Goal: Task Accomplishment & Management: Use online tool/utility

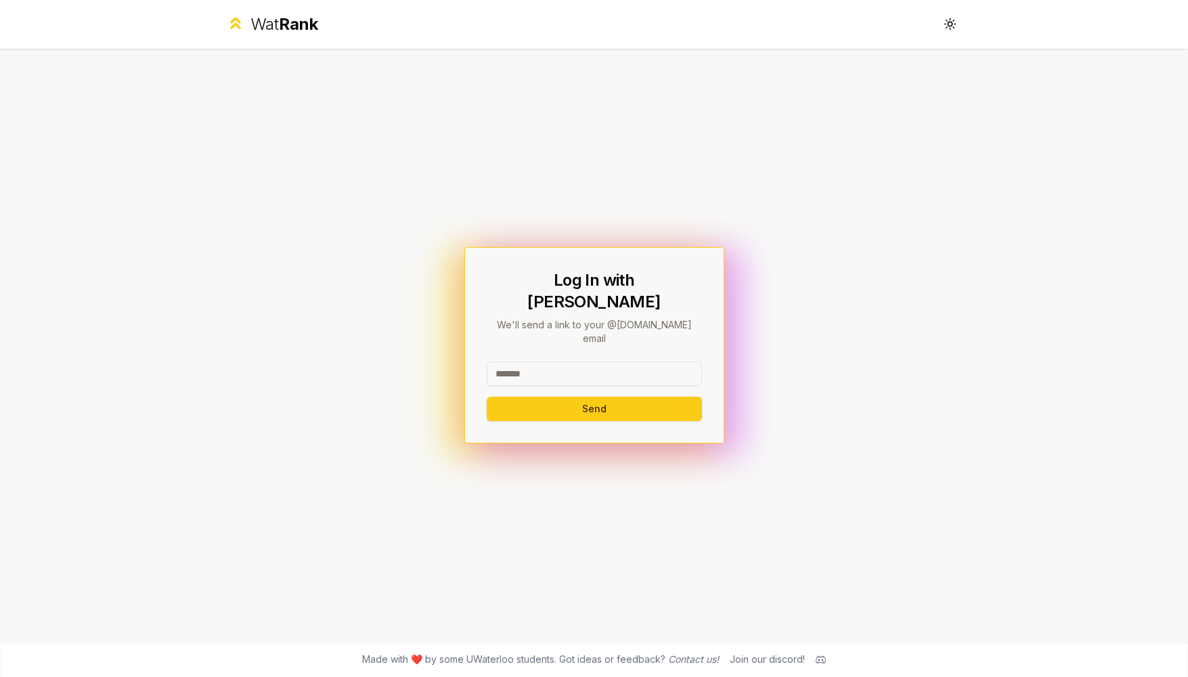
click at [589, 361] on input at bounding box center [594, 373] width 215 height 24
type input "******"
click at [573, 397] on button "Send" at bounding box center [594, 409] width 215 height 24
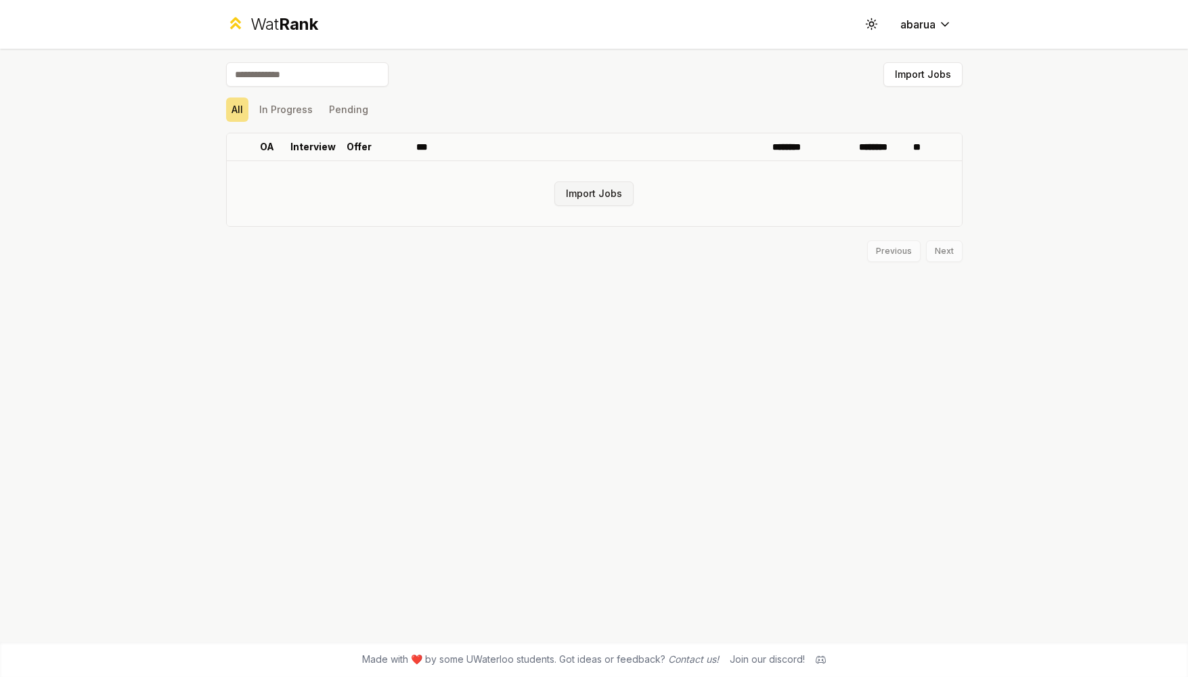
click at [599, 199] on button "Import Jobs" at bounding box center [593, 193] width 79 height 24
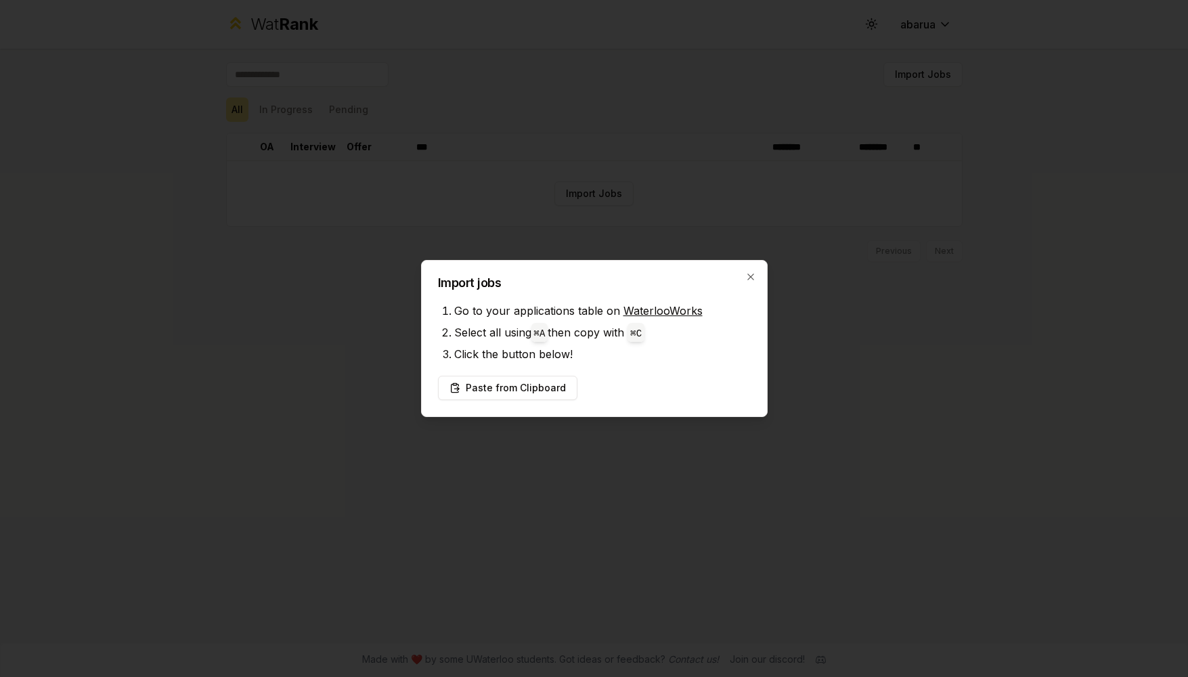
click at [498, 179] on div at bounding box center [594, 338] width 1188 height 677
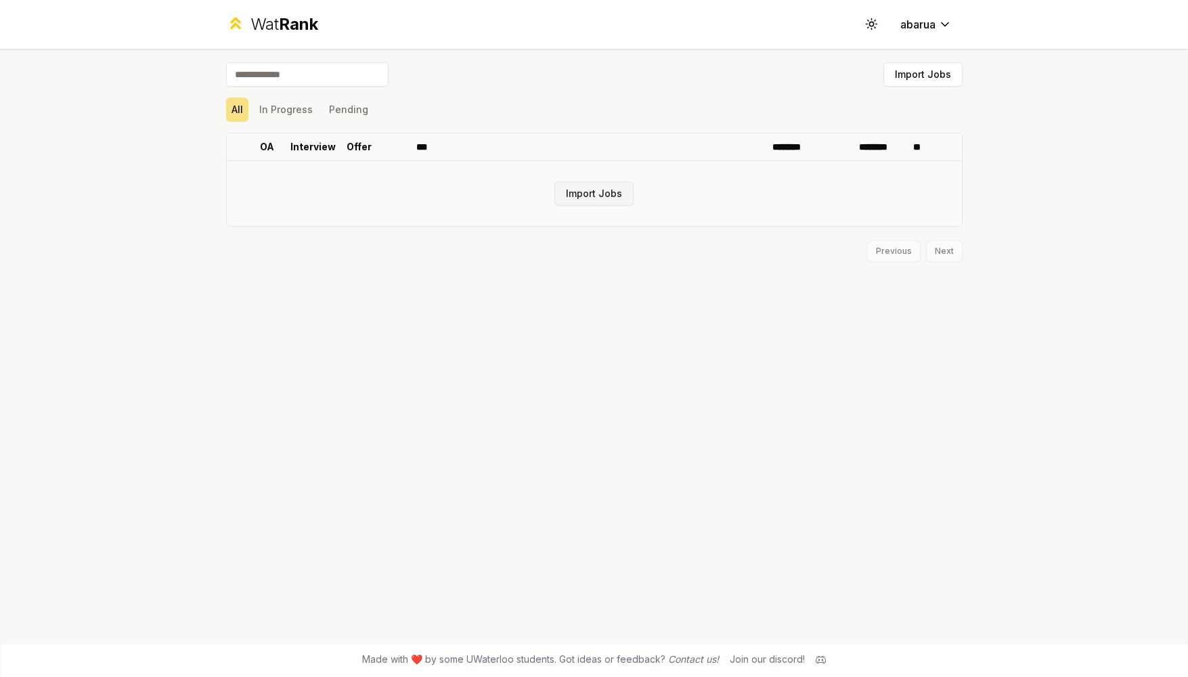
click at [562, 191] on button "Import Jobs" at bounding box center [593, 193] width 79 height 24
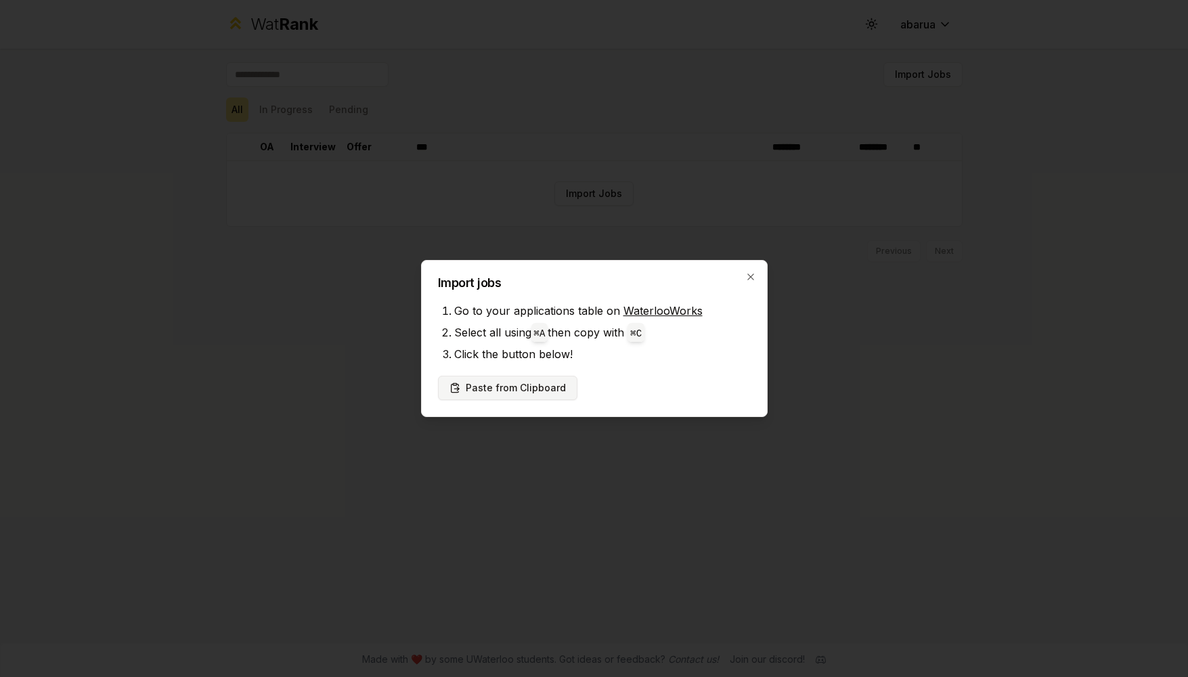
click at [485, 382] on button "Paste from Clipboard" at bounding box center [507, 388] width 139 height 24
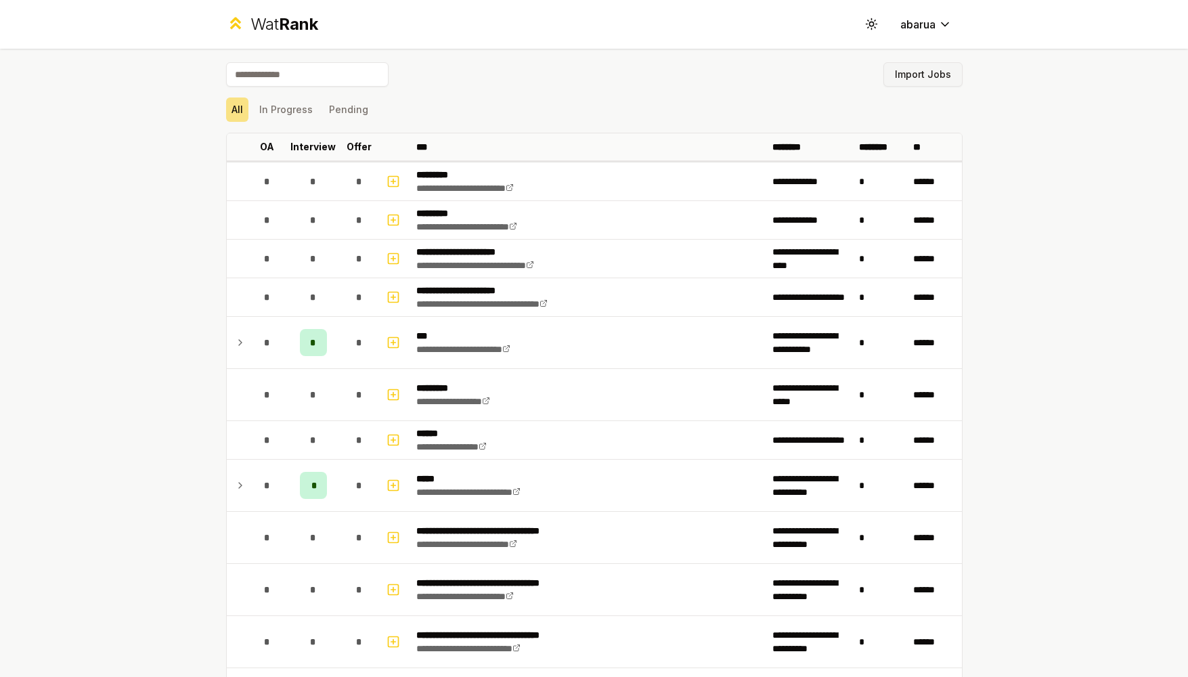
click at [919, 78] on button "Import Jobs" at bounding box center [922, 74] width 79 height 24
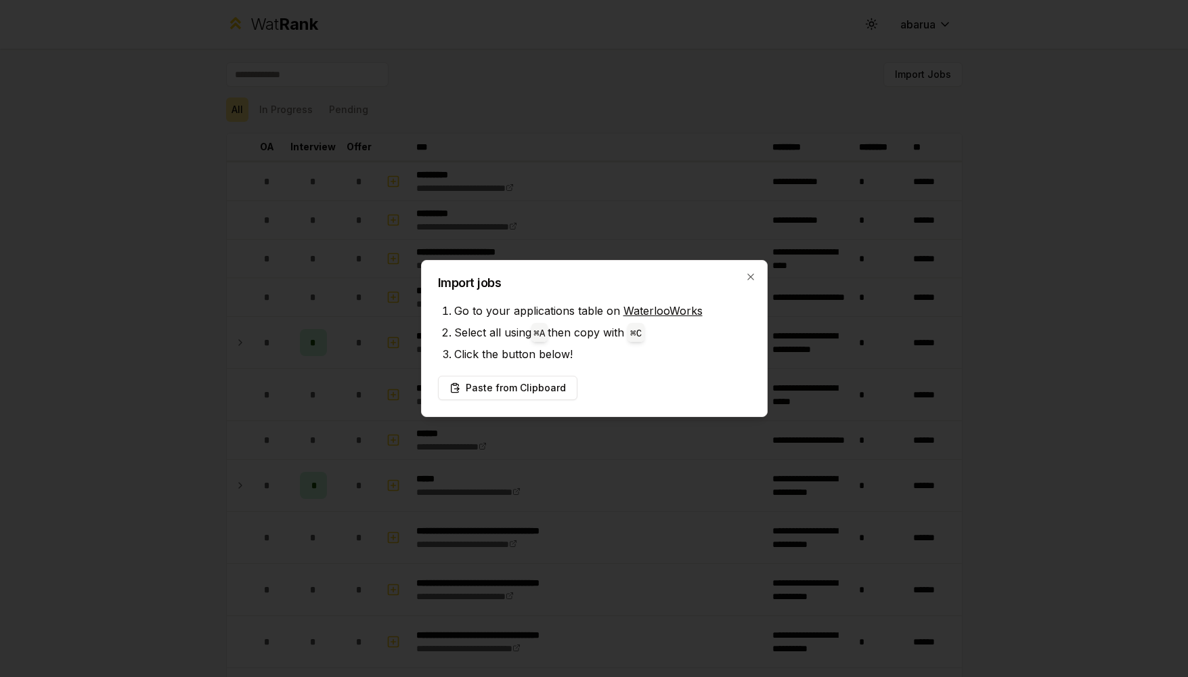
click at [548, 333] on span "⌘ A" at bounding box center [539, 332] width 17 height 19
click at [536, 336] on code "⌘ A" at bounding box center [540, 333] width 12 height 11
drag, startPoint x: 518, startPoint y: 391, endPoint x: 523, endPoint y: 333, distance: 57.8
click at [523, 333] on div "Import jobs Go to your applications table on WaterlooWorks Select all using ⌘ A…" at bounding box center [594, 338] width 347 height 157
click at [510, 395] on button "Paste from Clipboard" at bounding box center [507, 388] width 139 height 24
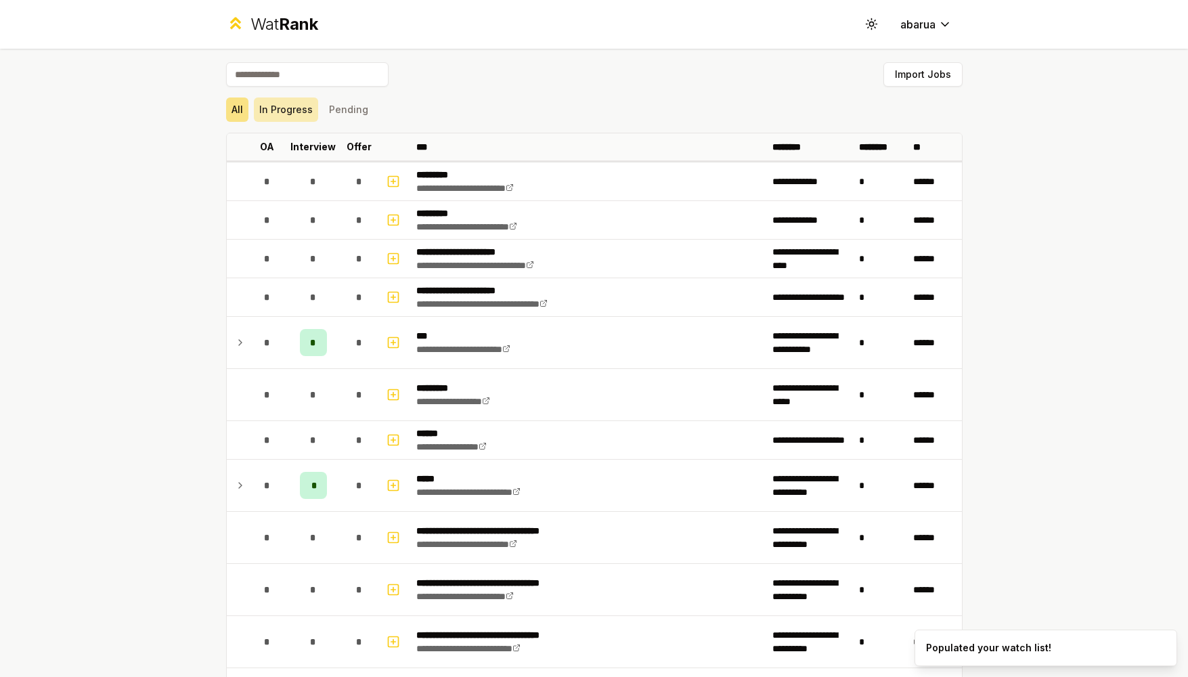
click at [285, 114] on button "In Progress" at bounding box center [286, 109] width 64 height 24
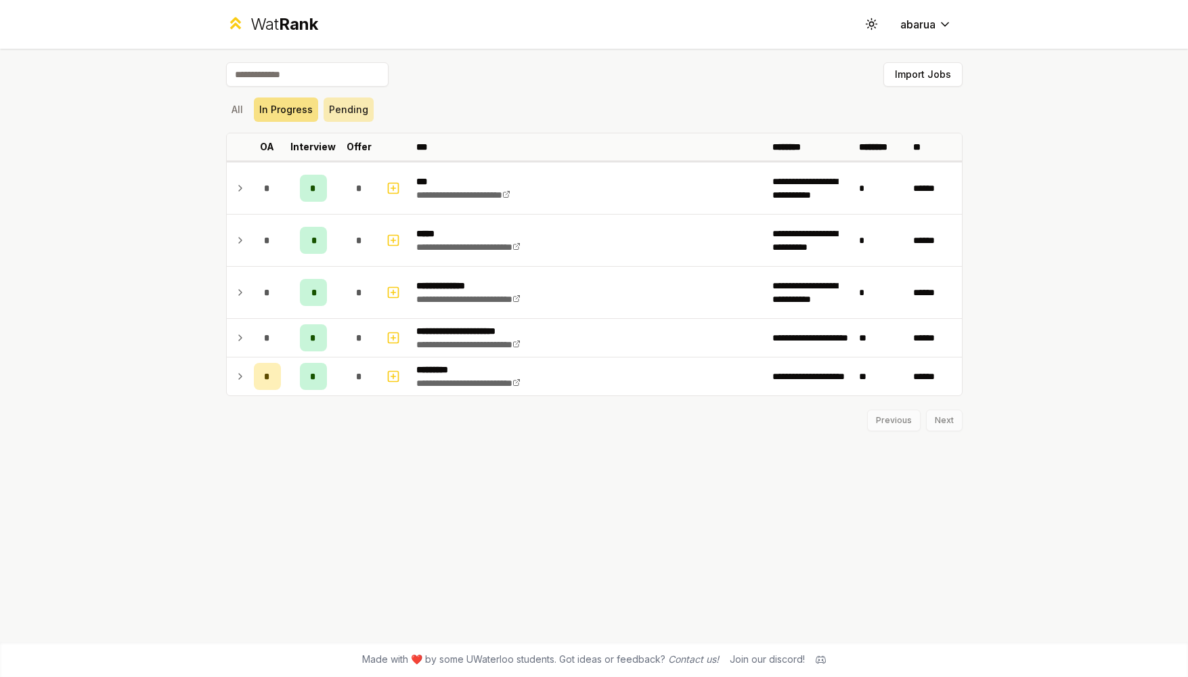
click at [340, 103] on button "Pending" at bounding box center [349, 109] width 50 height 24
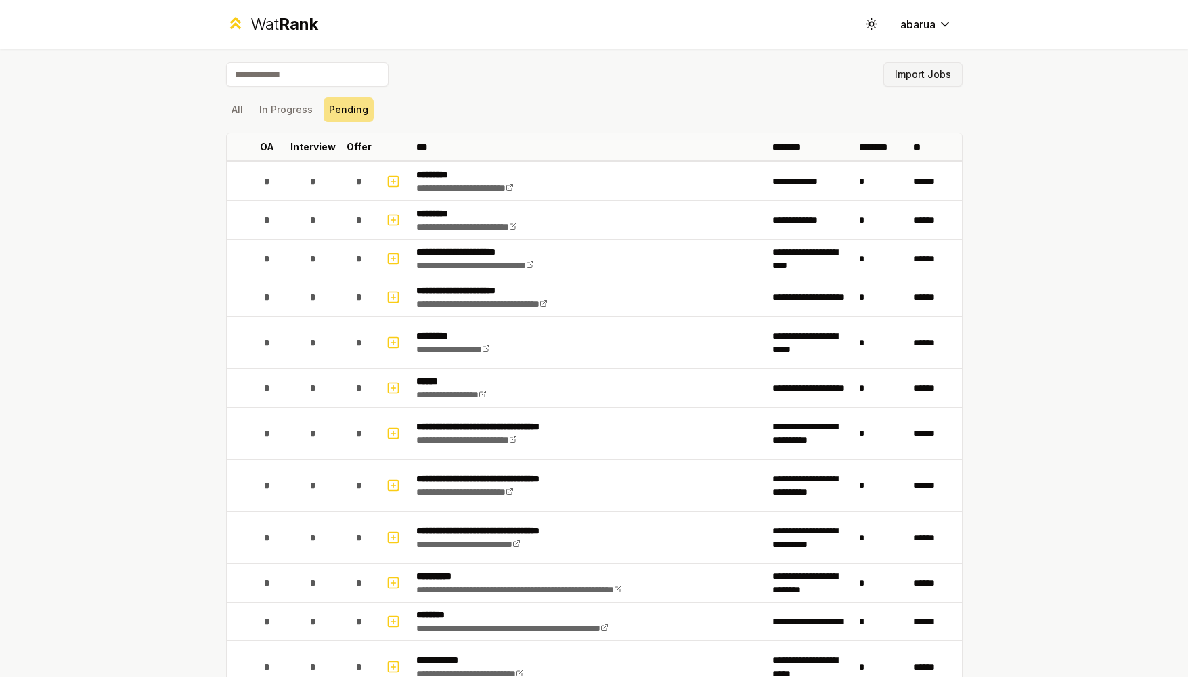
click at [908, 84] on button "Import Jobs" at bounding box center [922, 74] width 79 height 24
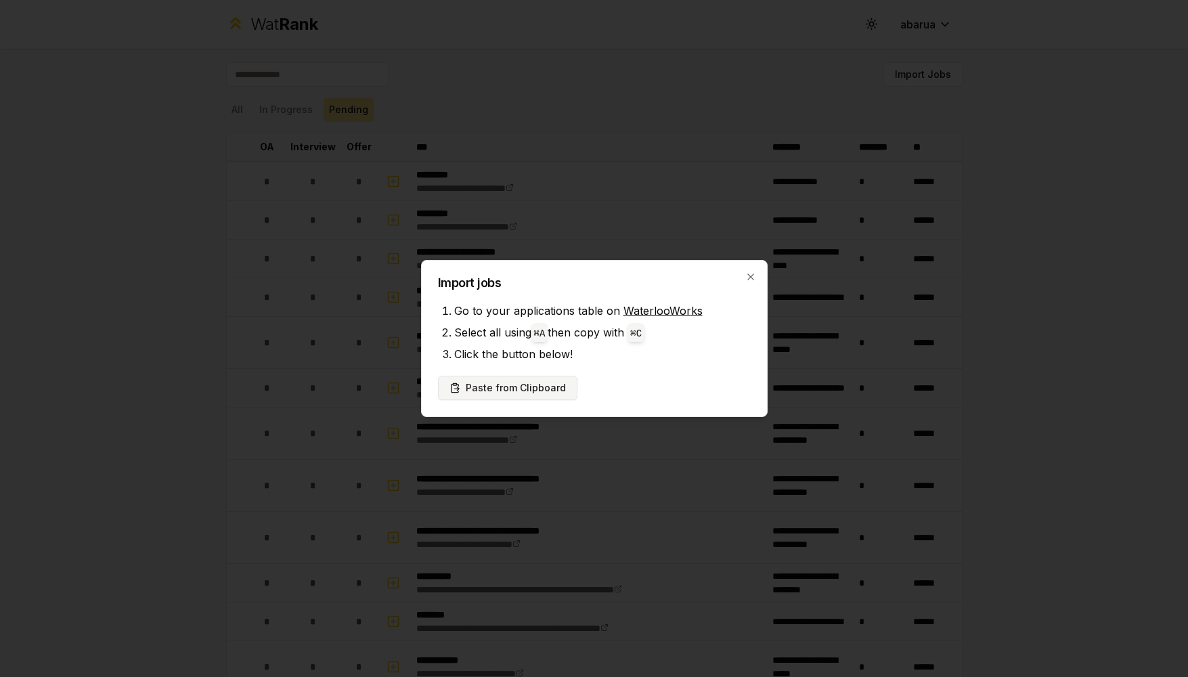
click at [527, 385] on button "Paste from Clipboard" at bounding box center [507, 388] width 139 height 24
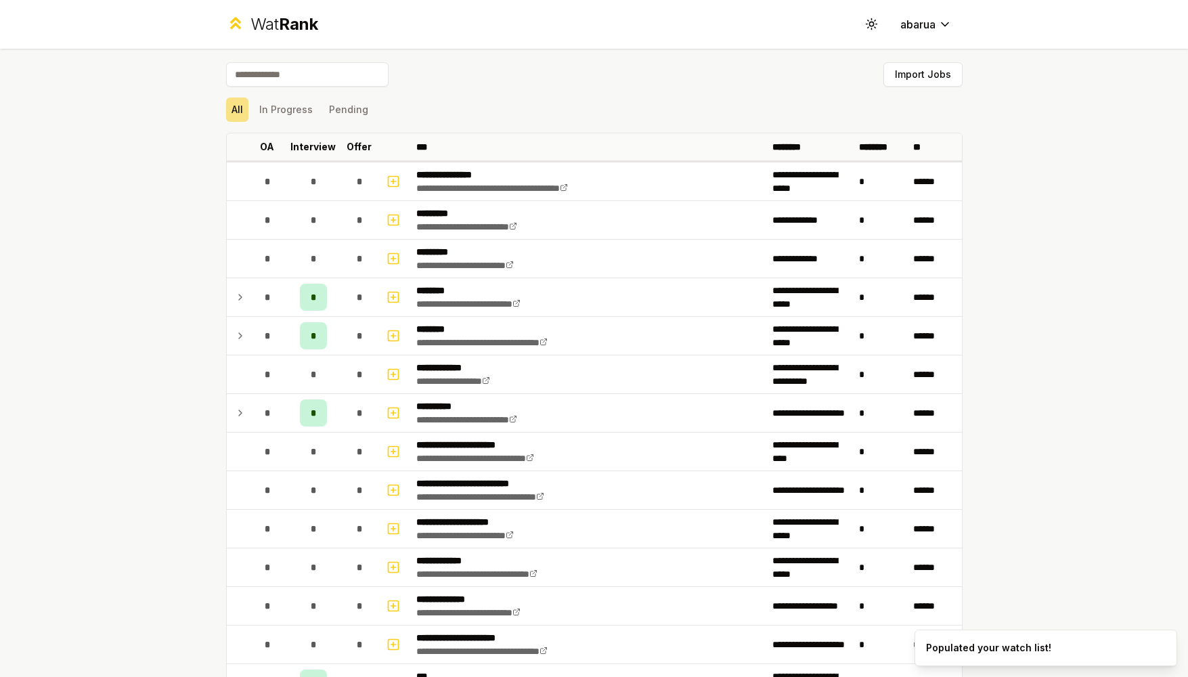
click at [488, 384] on icon at bounding box center [485, 380] width 5 height 5
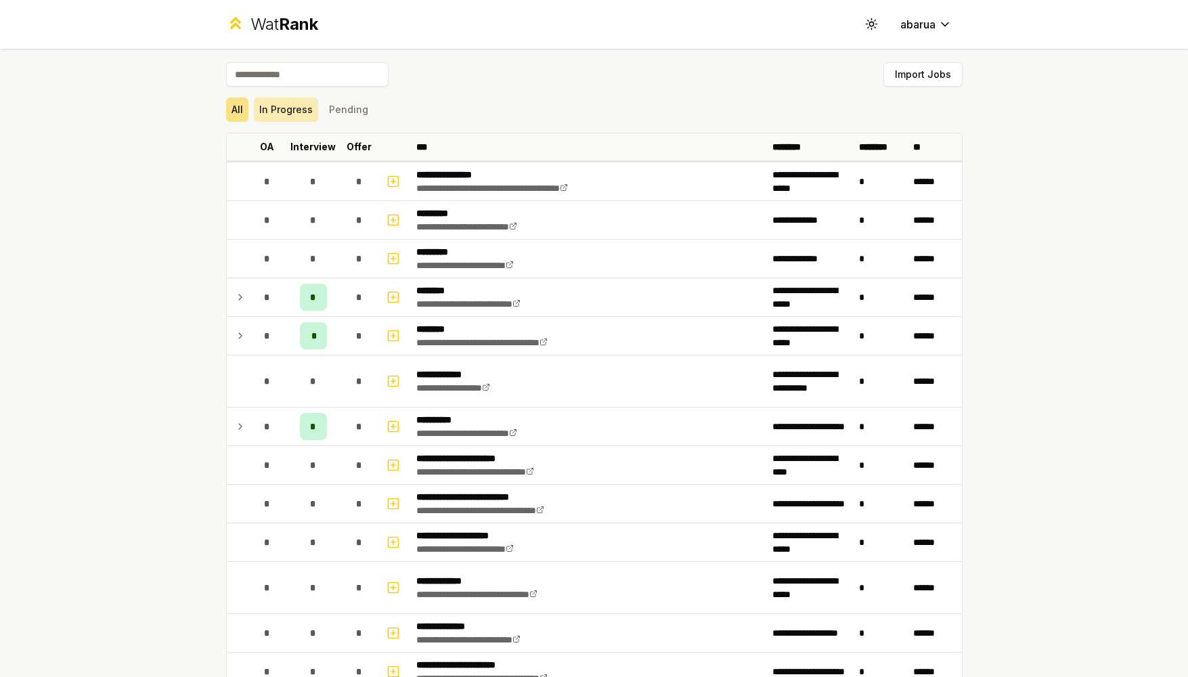
click at [280, 105] on button "In Progress" at bounding box center [286, 109] width 64 height 24
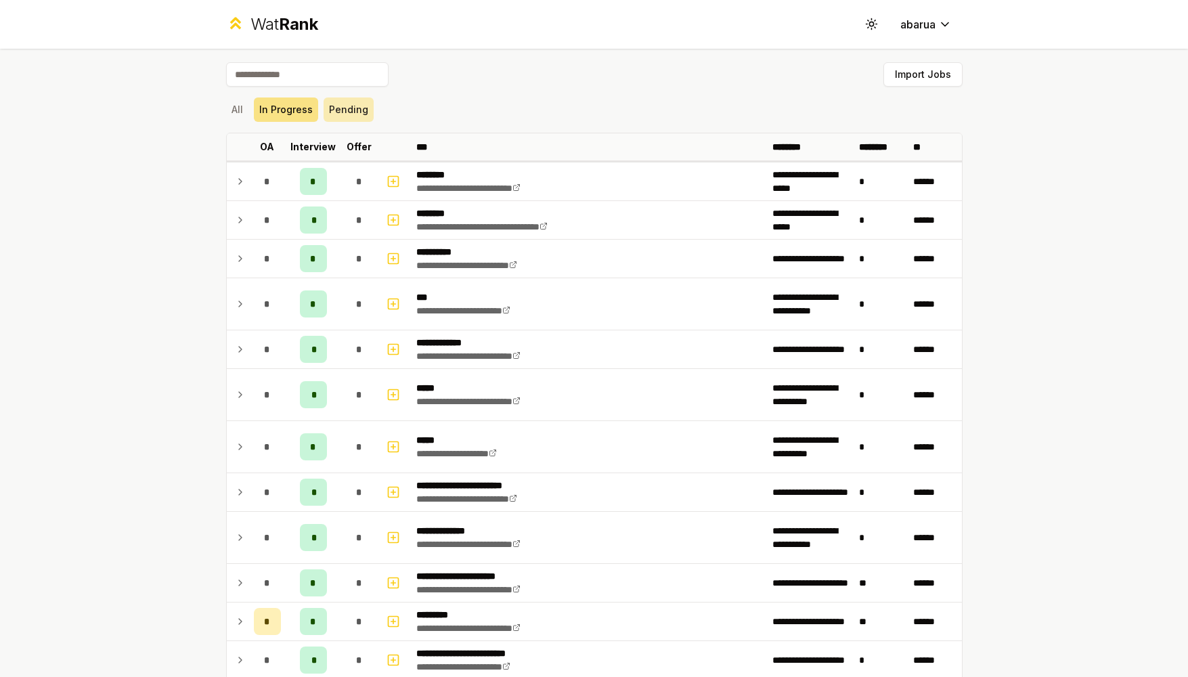
click at [356, 116] on button "Pending" at bounding box center [349, 109] width 50 height 24
